Goal: Information Seeking & Learning: Learn about a topic

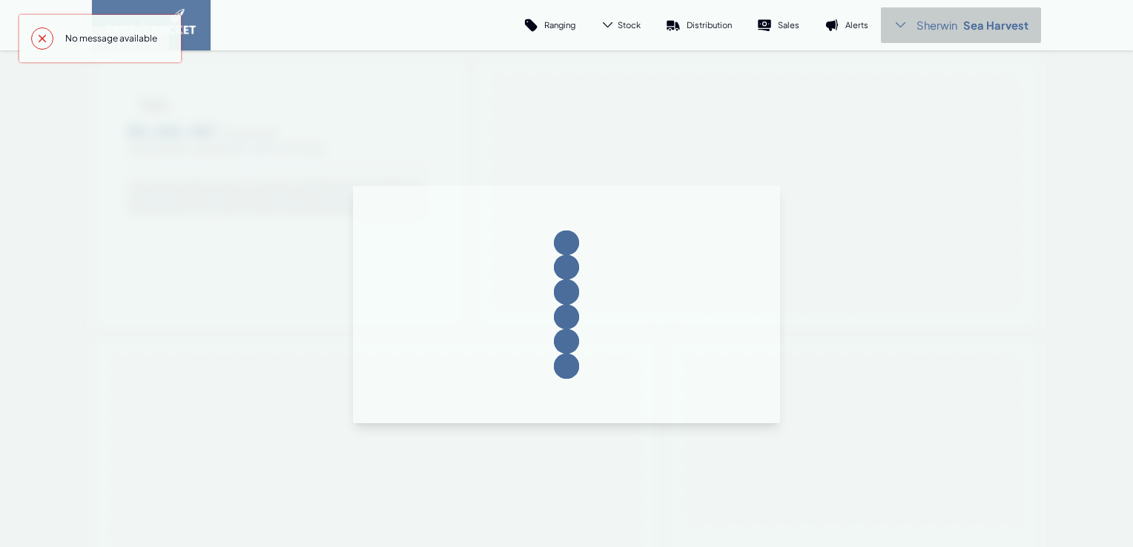
click at [966, 30] on p "Sea Harvest" at bounding box center [995, 25] width 65 height 15
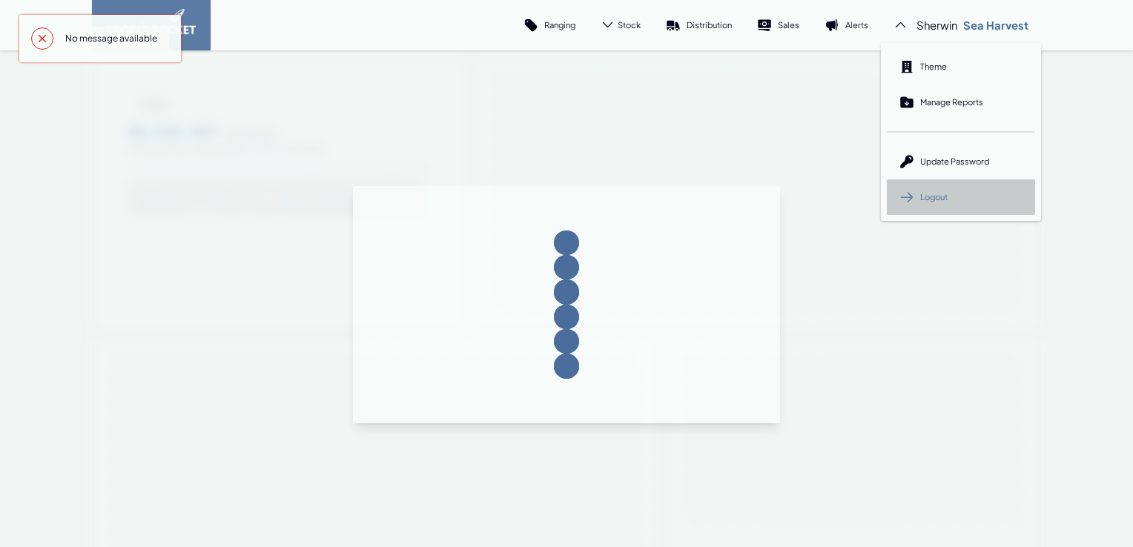
click at [934, 194] on span "Logout" at bounding box center [933, 196] width 27 height 11
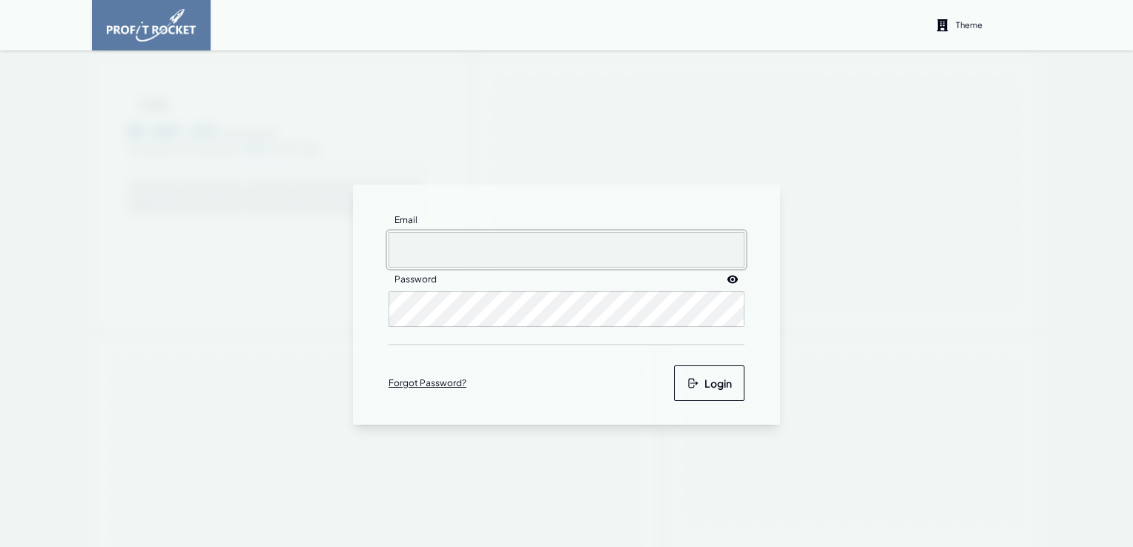
type input "[EMAIL_ADDRESS][DOMAIN_NAME]"
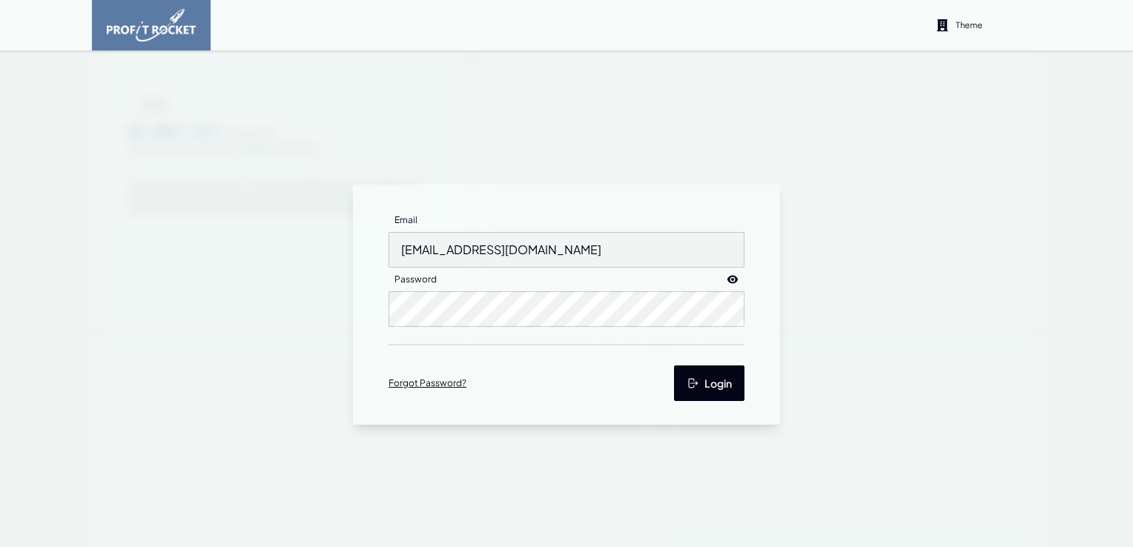
click at [712, 386] on button "Login" at bounding box center [709, 384] width 70 height 36
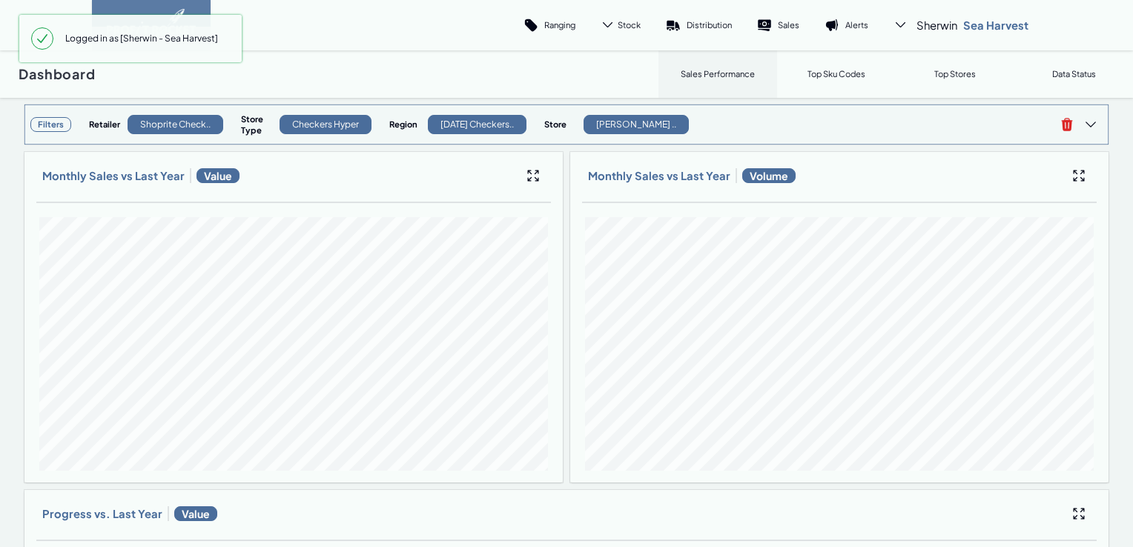
click at [51, 124] on h3 "Filters" at bounding box center [50, 124] width 41 height 15
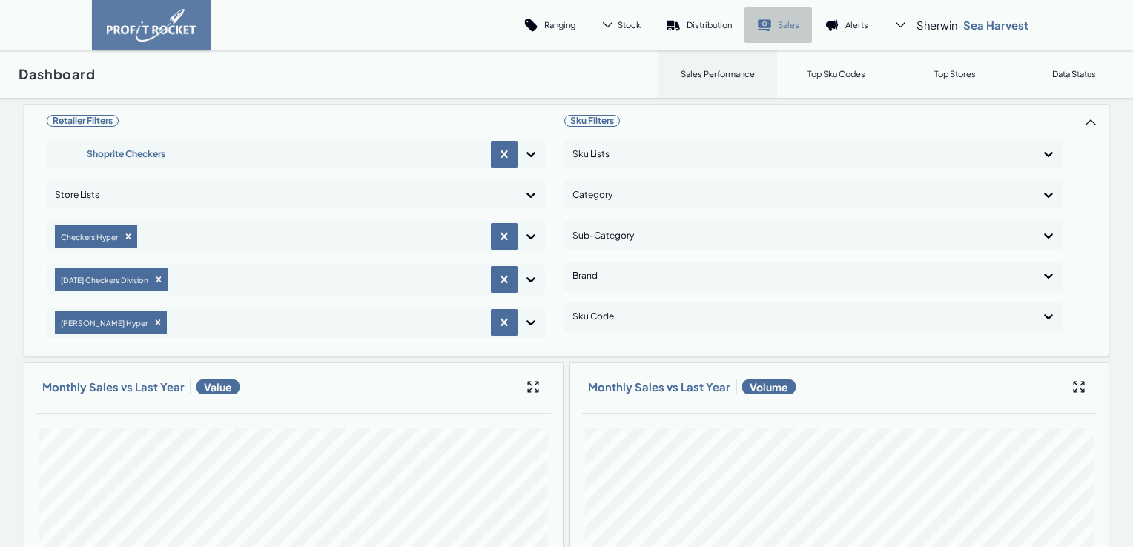
click at [770, 21] on link "Sales" at bounding box center [777, 25] width 67 height 36
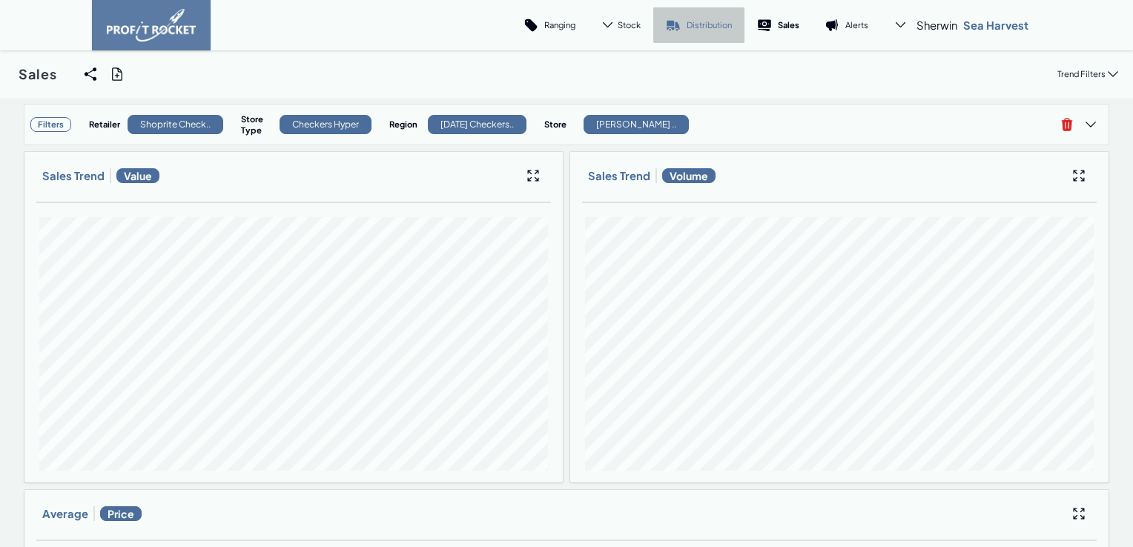
click at [696, 23] on p "Distribution" at bounding box center [709, 24] width 45 height 11
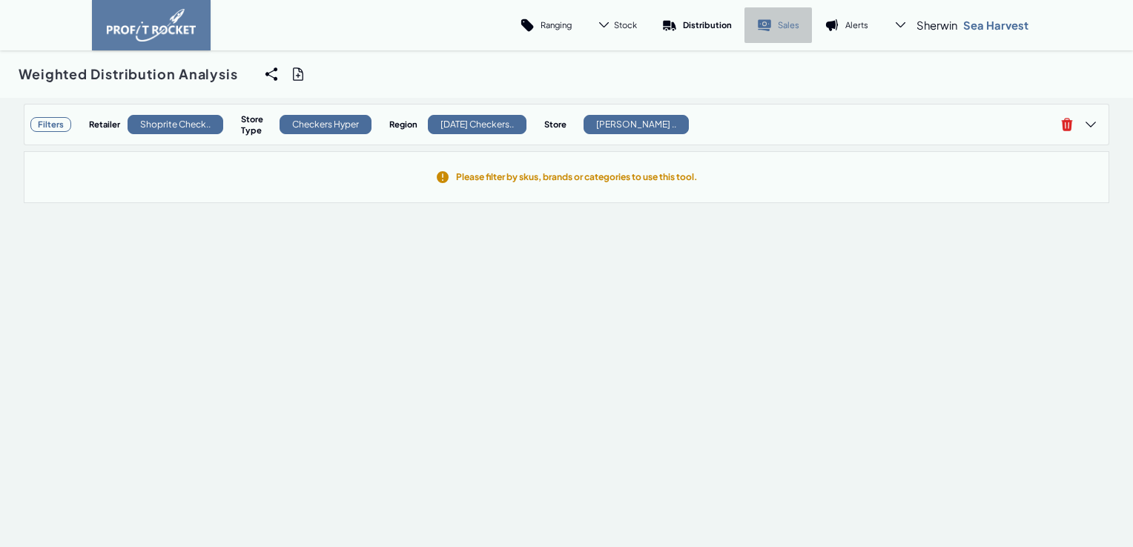
click at [762, 25] on icon at bounding box center [764, 23] width 13 height 8
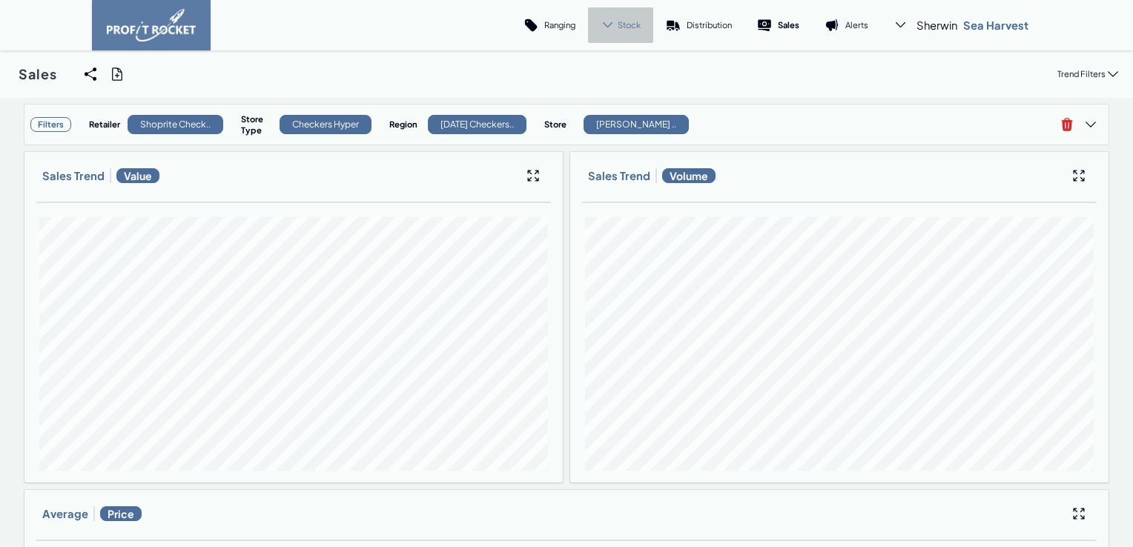
click at [611, 28] on div "Stock" at bounding box center [620, 25] width 65 height 36
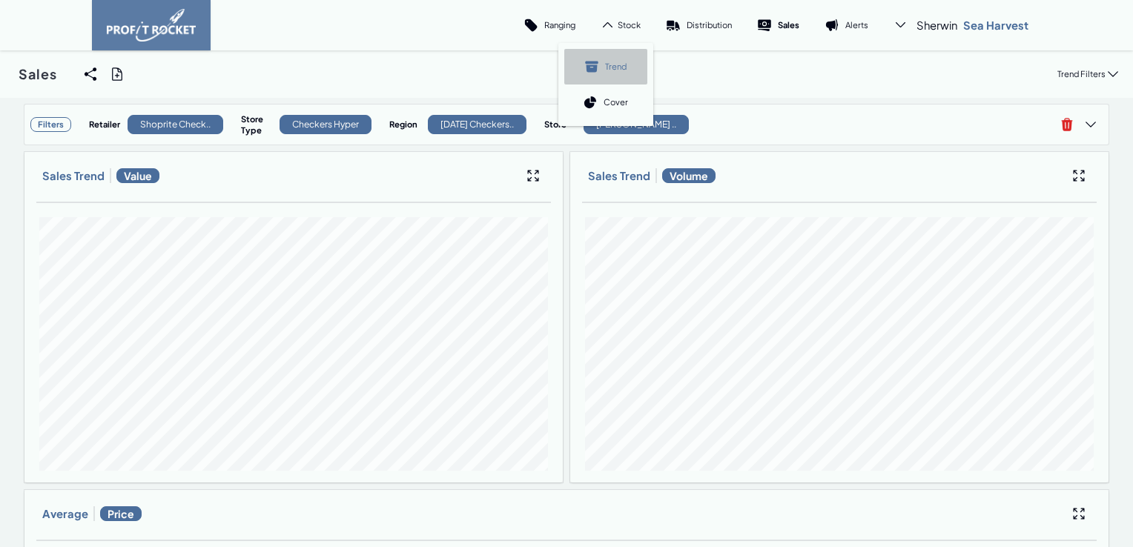
click at [609, 67] on p "Trend" at bounding box center [616, 66] width 22 height 11
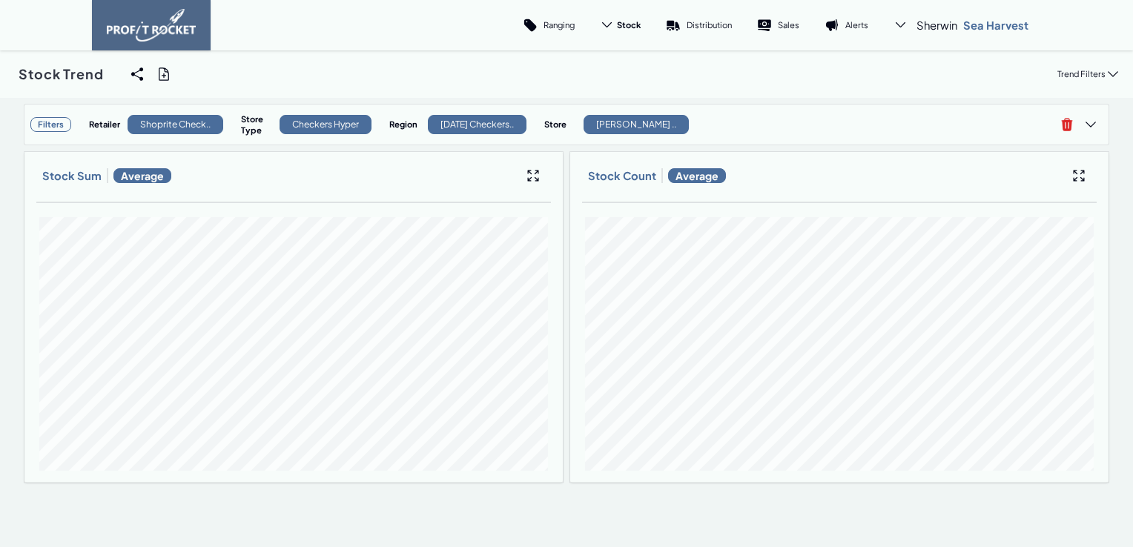
click at [139, 24] on img at bounding box center [151, 25] width 89 height 33
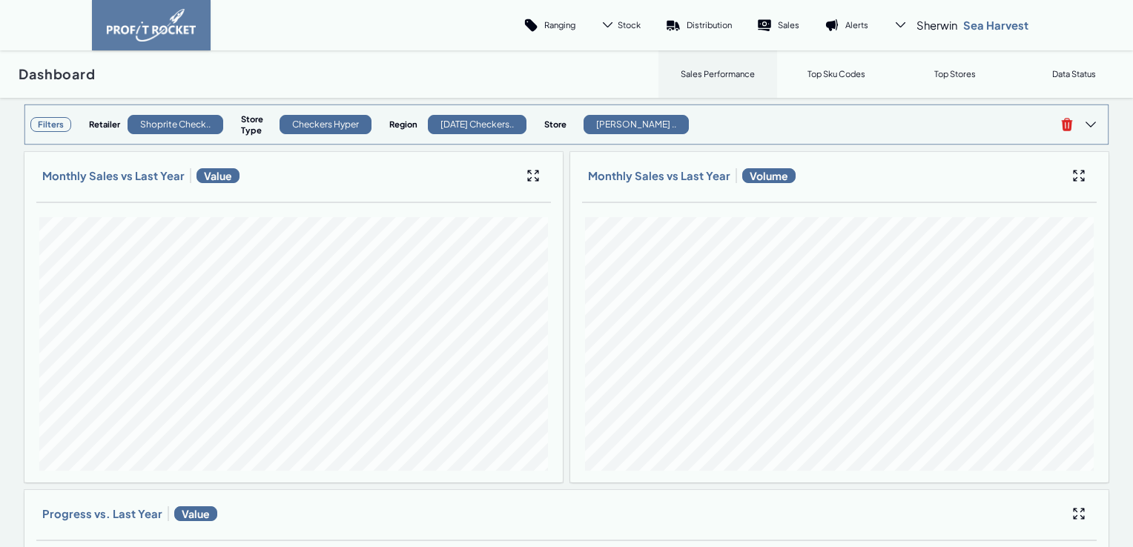
click at [53, 126] on h3 "Filters" at bounding box center [50, 124] width 41 height 15
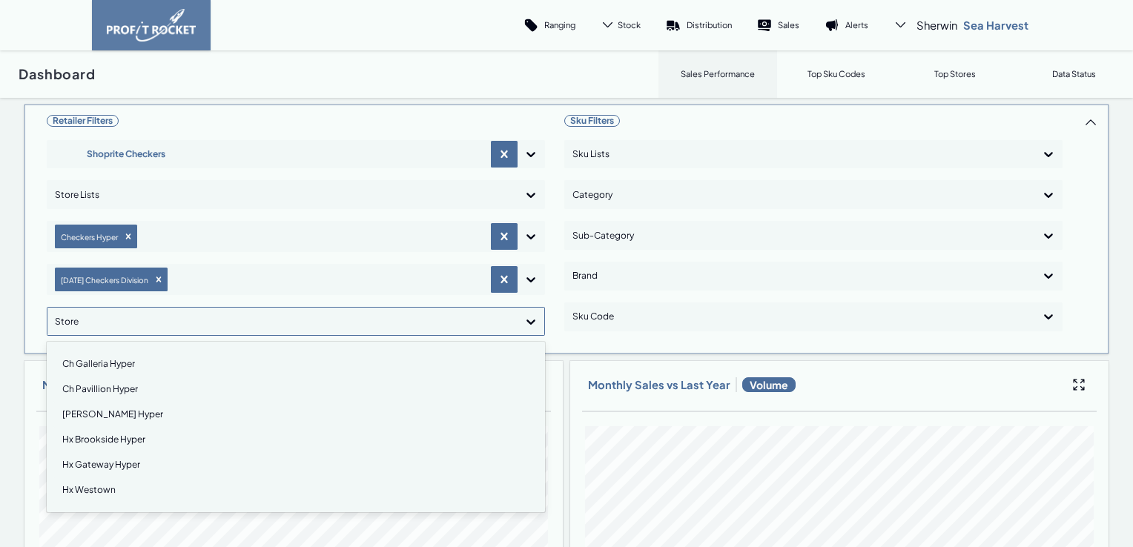
click at [526, 321] on icon at bounding box center [530, 322] width 9 height 5
click at [107, 464] on div "Hx Gateway Hyper" at bounding box center [295, 464] width 485 height 25
click at [133, 319] on icon "Remove Hx Gateway Hyper" at bounding box center [137, 322] width 10 height 10
click at [95, 488] on div "Hx Westown" at bounding box center [295, 490] width 485 height 25
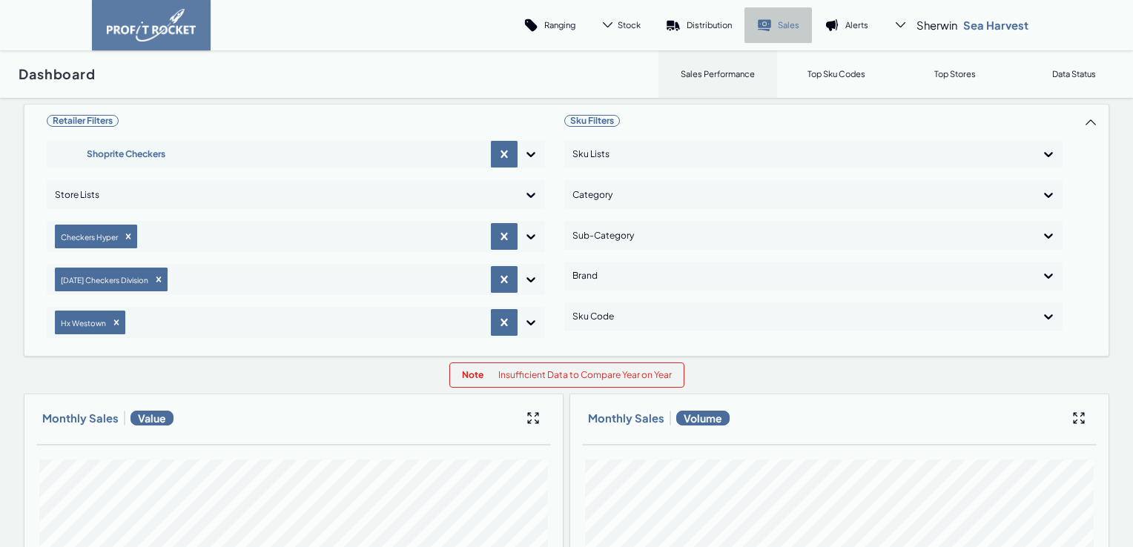
click at [759, 23] on icon at bounding box center [764, 23] width 13 height 8
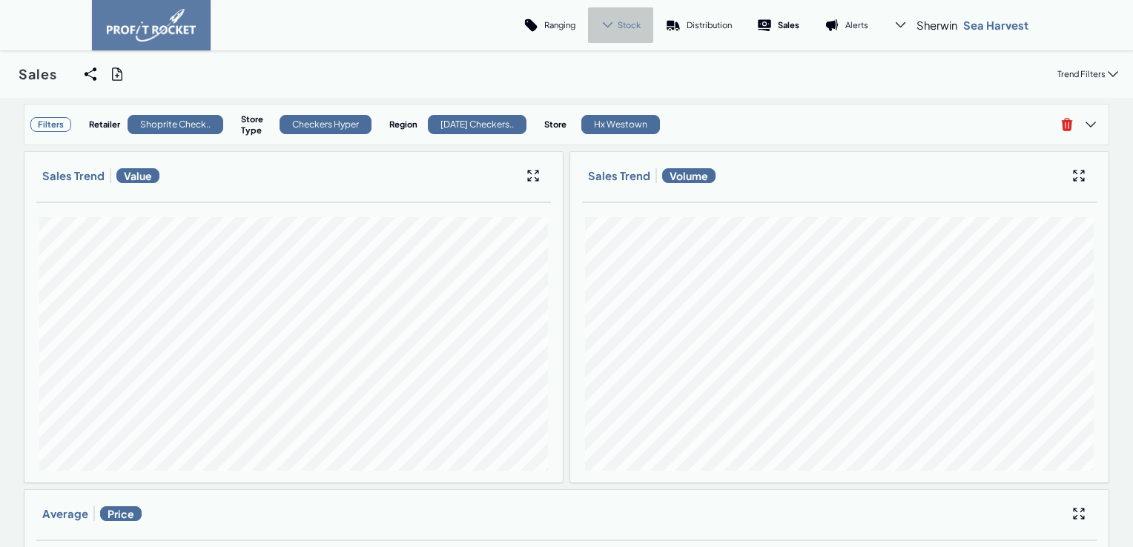
click at [624, 25] on span "Stock" at bounding box center [629, 24] width 23 height 11
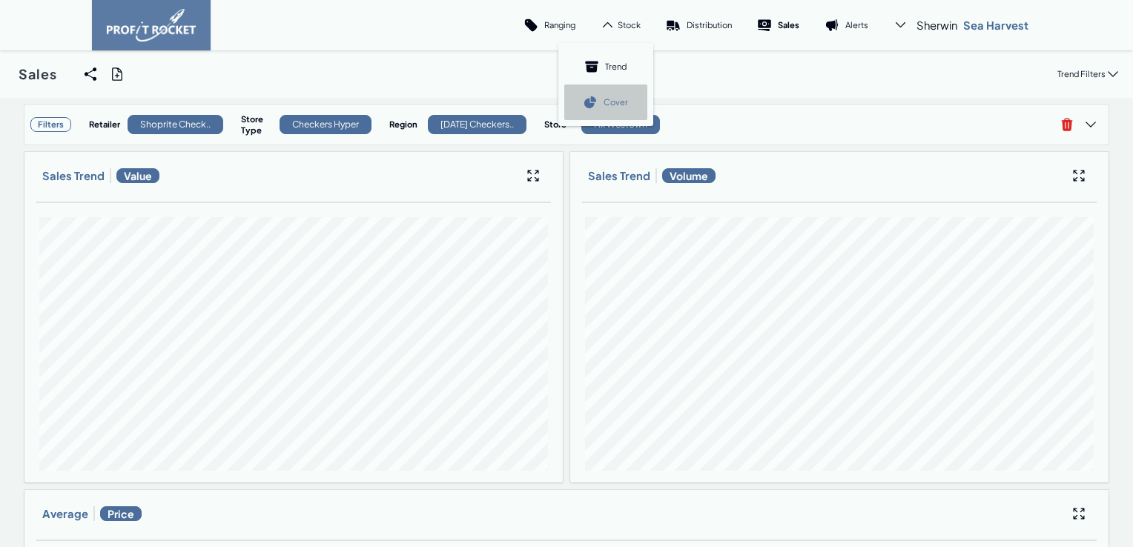
click at [606, 100] on p "Cover" at bounding box center [616, 101] width 24 height 11
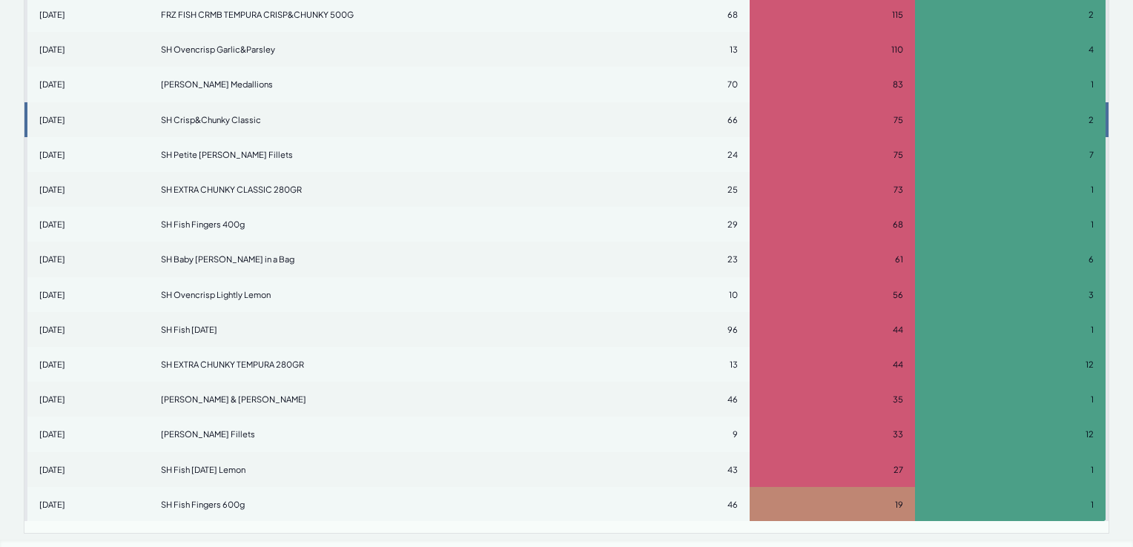
scroll to position [365, 0]
